Goal: Task Accomplishment & Management: Manage account settings

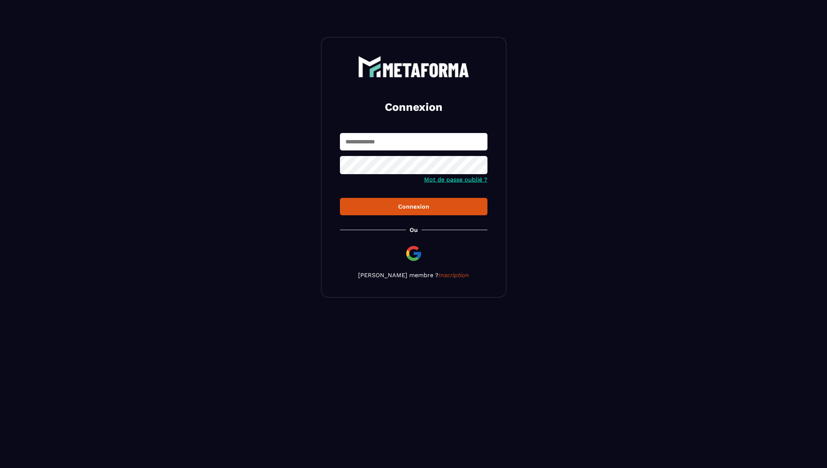
click at [413, 260] on img at bounding box center [414, 254] width 18 height 18
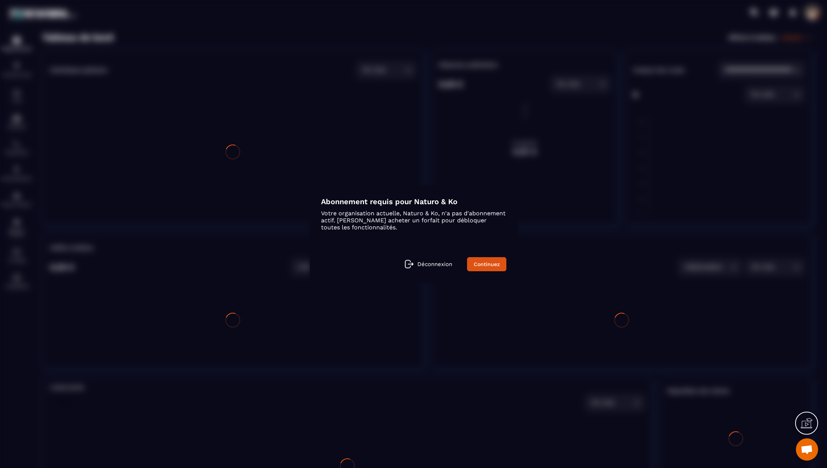
click at [418, 263] on div "Déconnexion Continuez" at bounding box center [413, 264] width 185 height 14
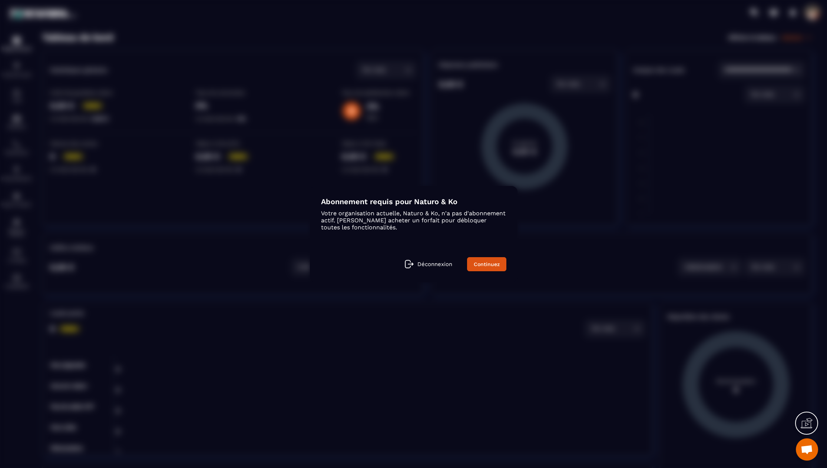
click at [810, 419] on icon at bounding box center [806, 423] width 12 height 12
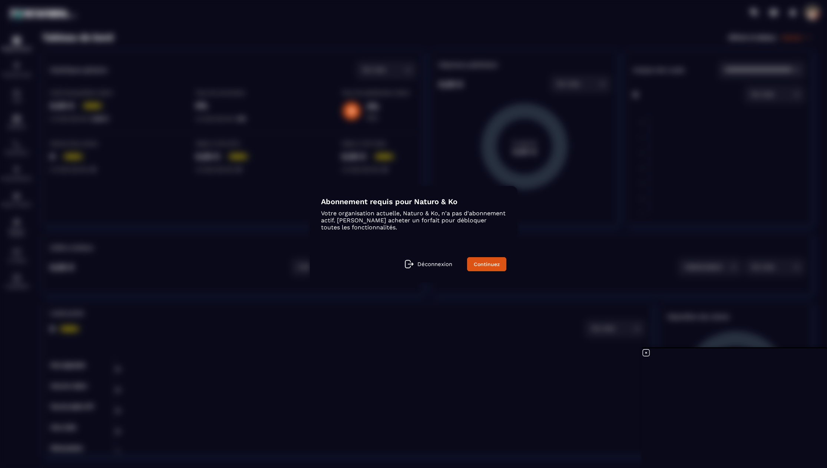
click at [645, 355] on icon at bounding box center [645, 352] width 9 height 9
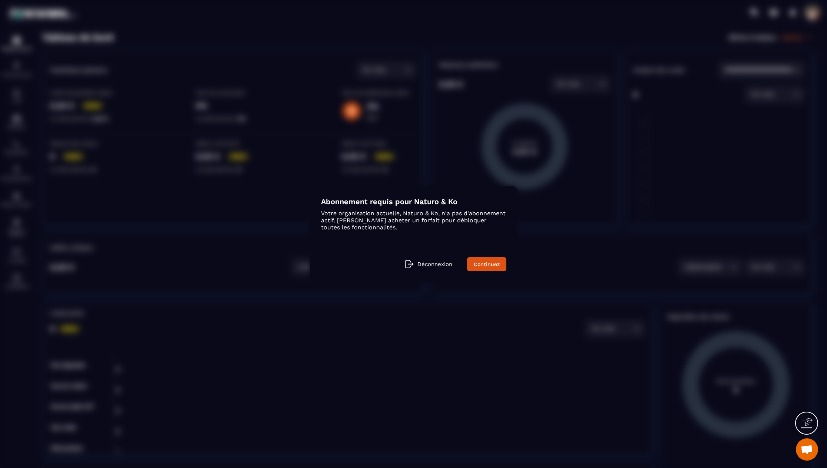
click at [429, 266] on p "Déconnexion" at bounding box center [434, 264] width 35 height 7
